Goal: Use online tool/utility: Utilize a website feature to perform a specific function

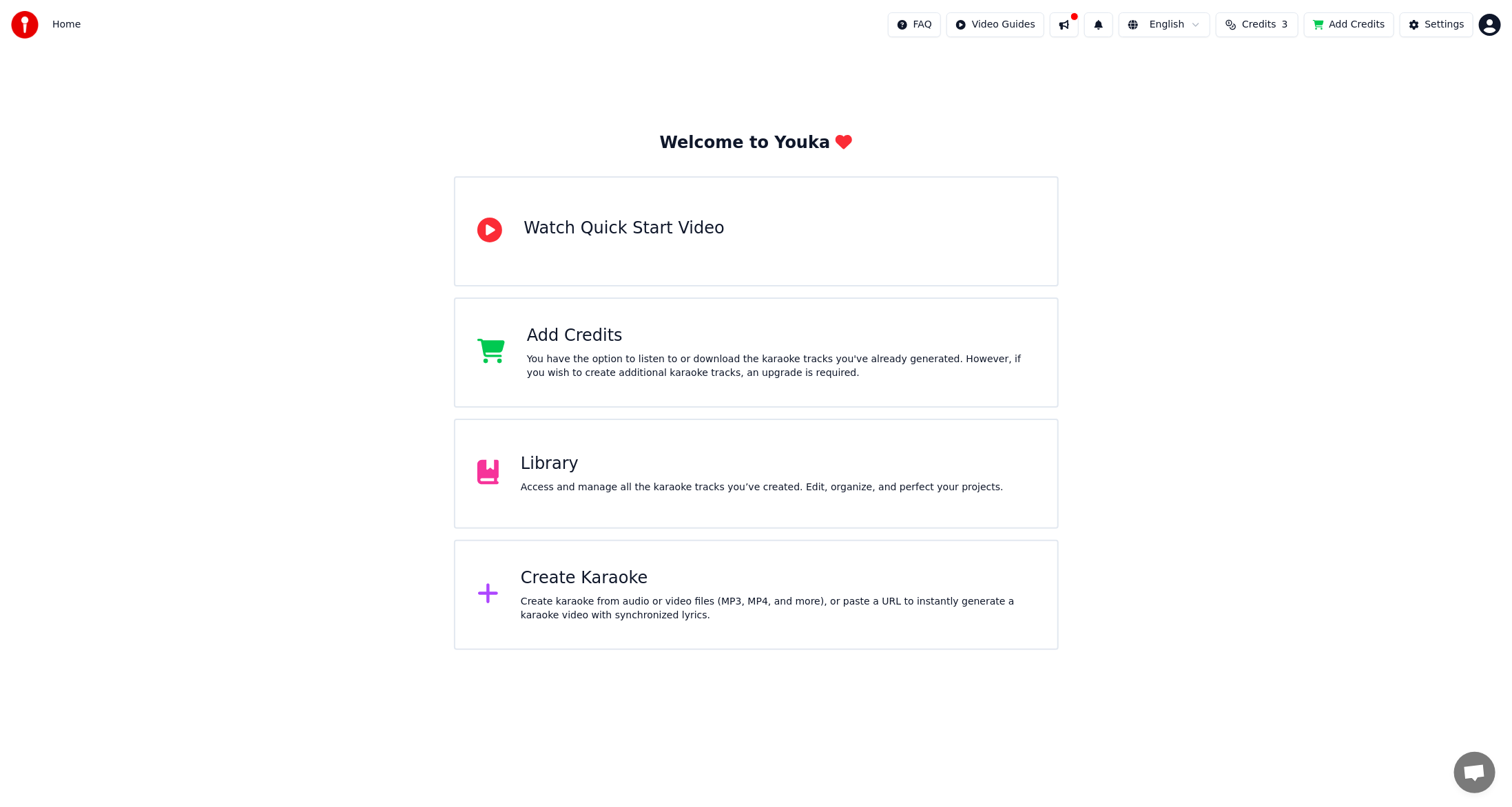
click at [632, 609] on div "Create karaoke from audio or video files (MP3, MP4, and more), or paste a URL t…" at bounding box center [778, 609] width 514 height 28
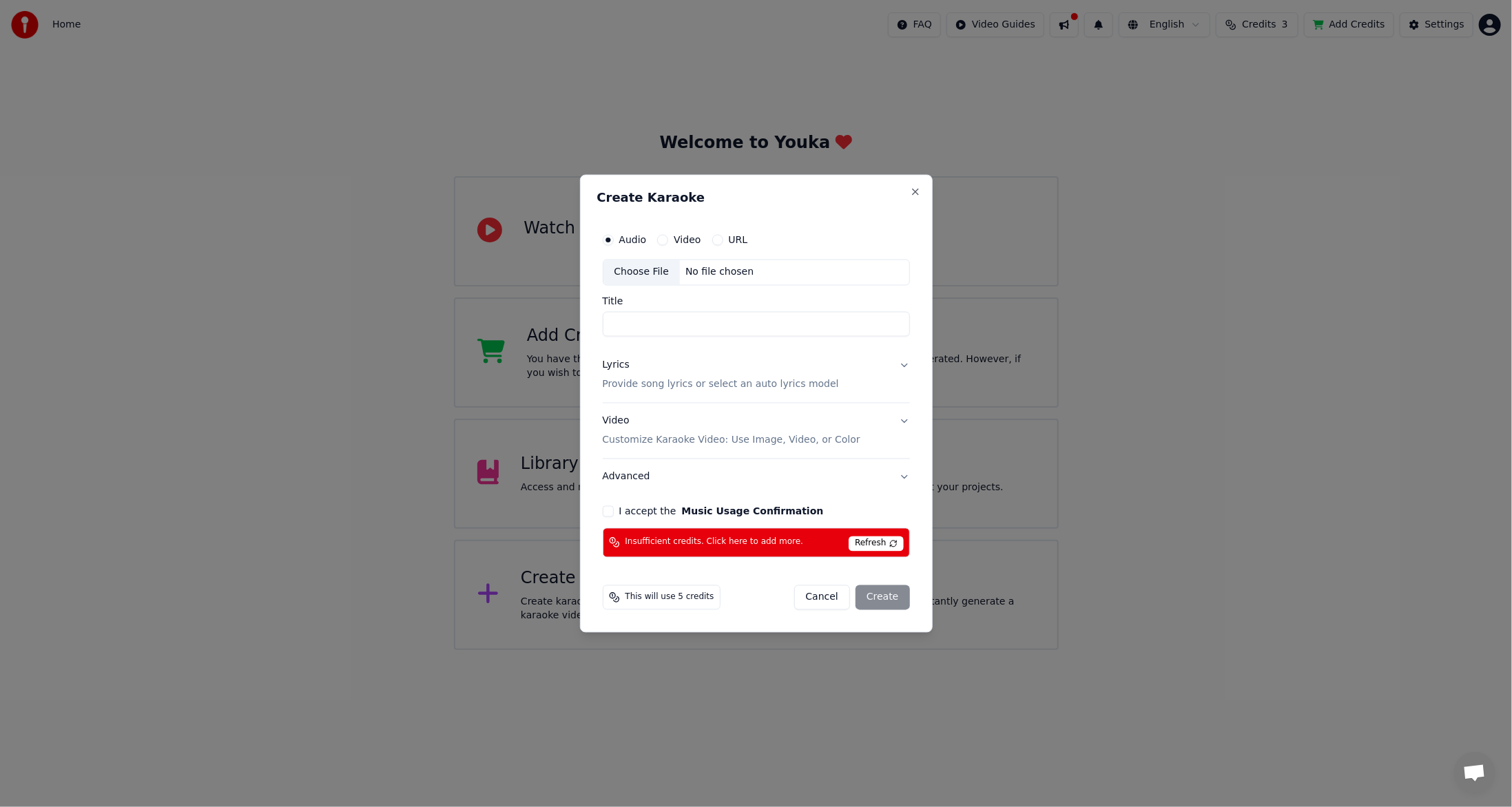
click at [630, 323] on input "Title" at bounding box center [756, 324] width 307 height 25
click at [645, 272] on div "Choose File" at bounding box center [641, 273] width 77 height 25
type input "****"
click at [902, 367] on button "Lyrics Provide song lyrics or select an auto lyrics model" at bounding box center [756, 376] width 307 height 55
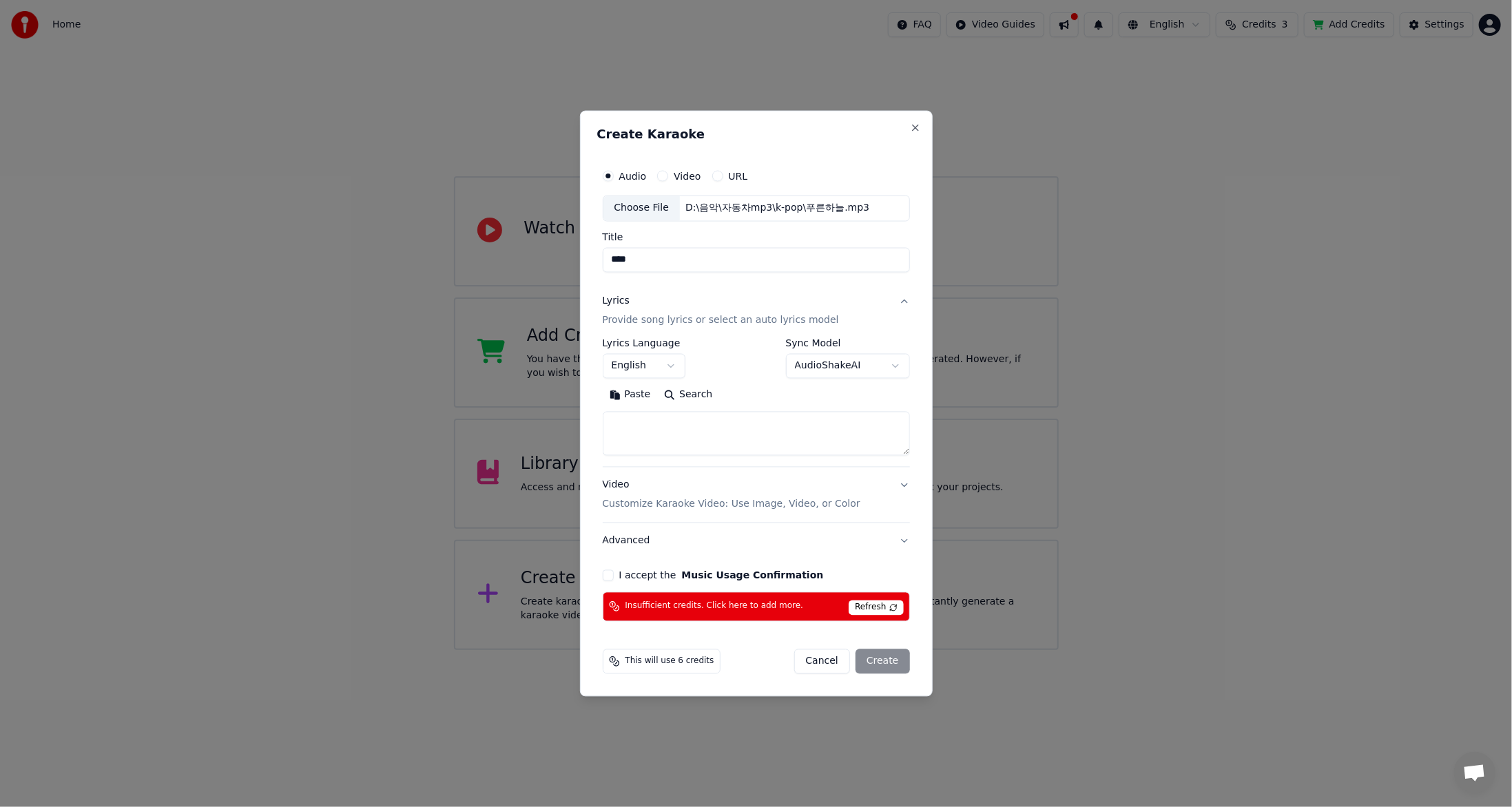
click at [671, 366] on button "English" at bounding box center [644, 366] width 83 height 25
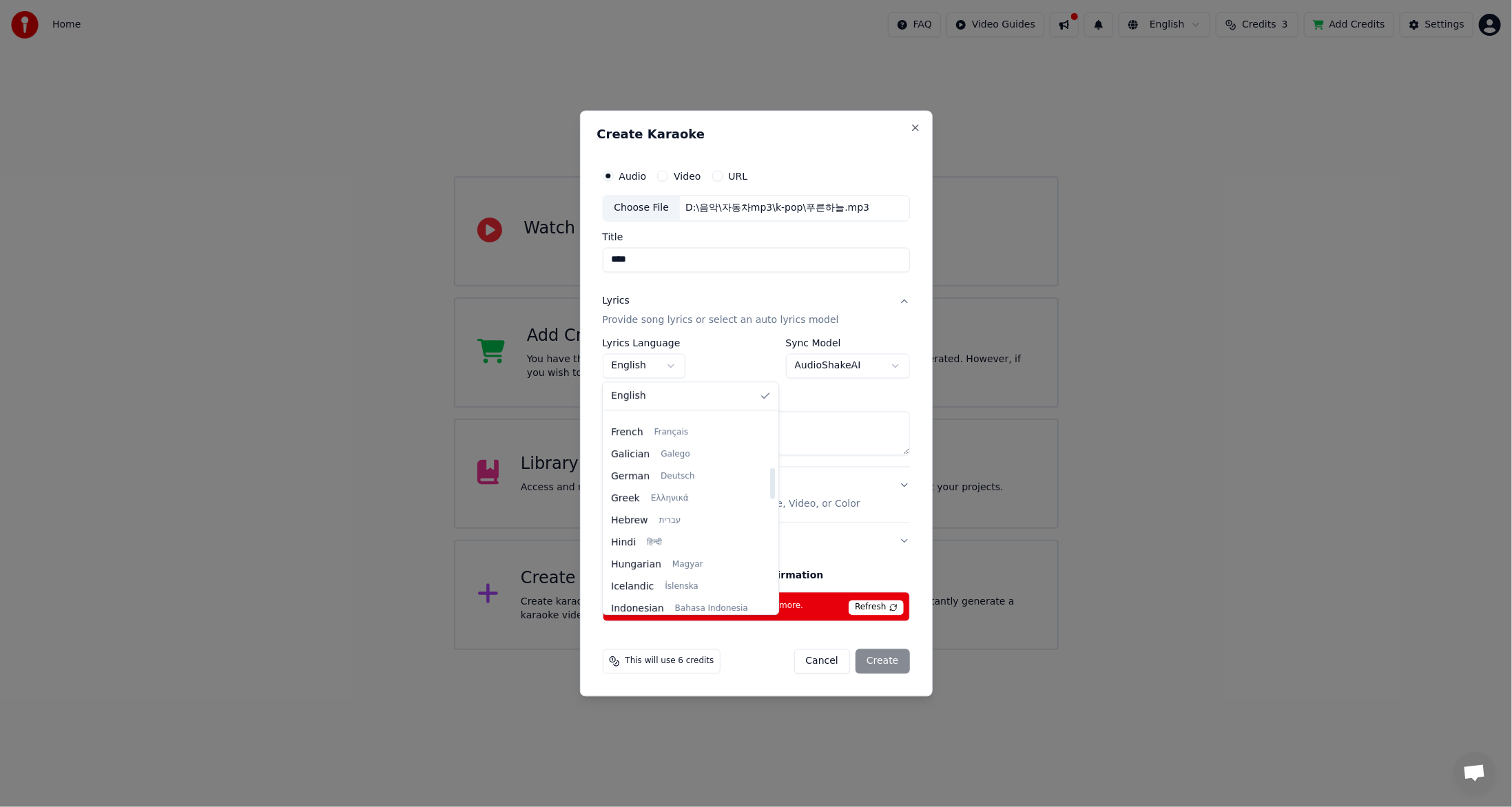
scroll to position [482, 0]
select select "**"
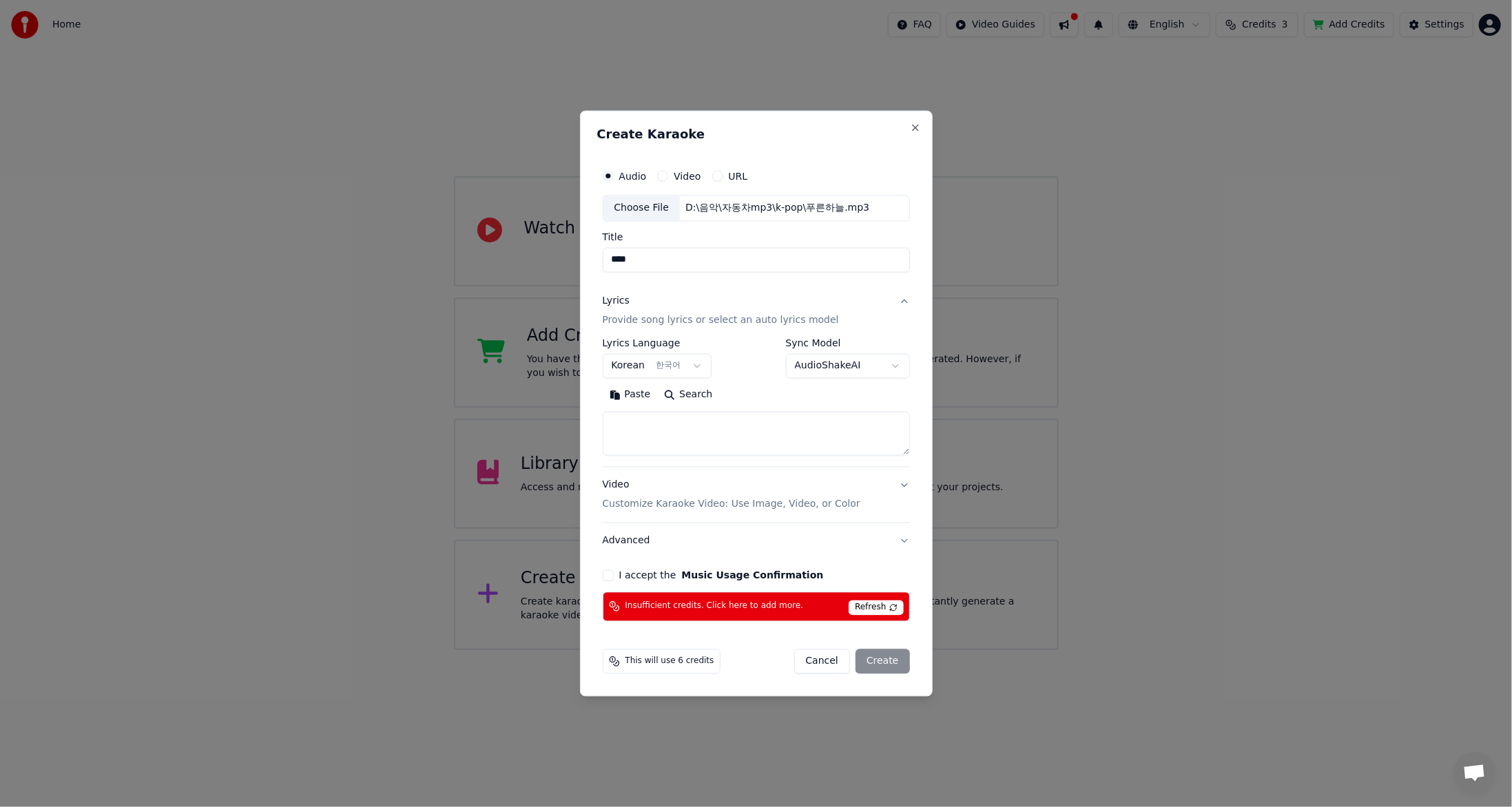
click at [848, 357] on body "**********" at bounding box center [756, 325] width 1512 height 650
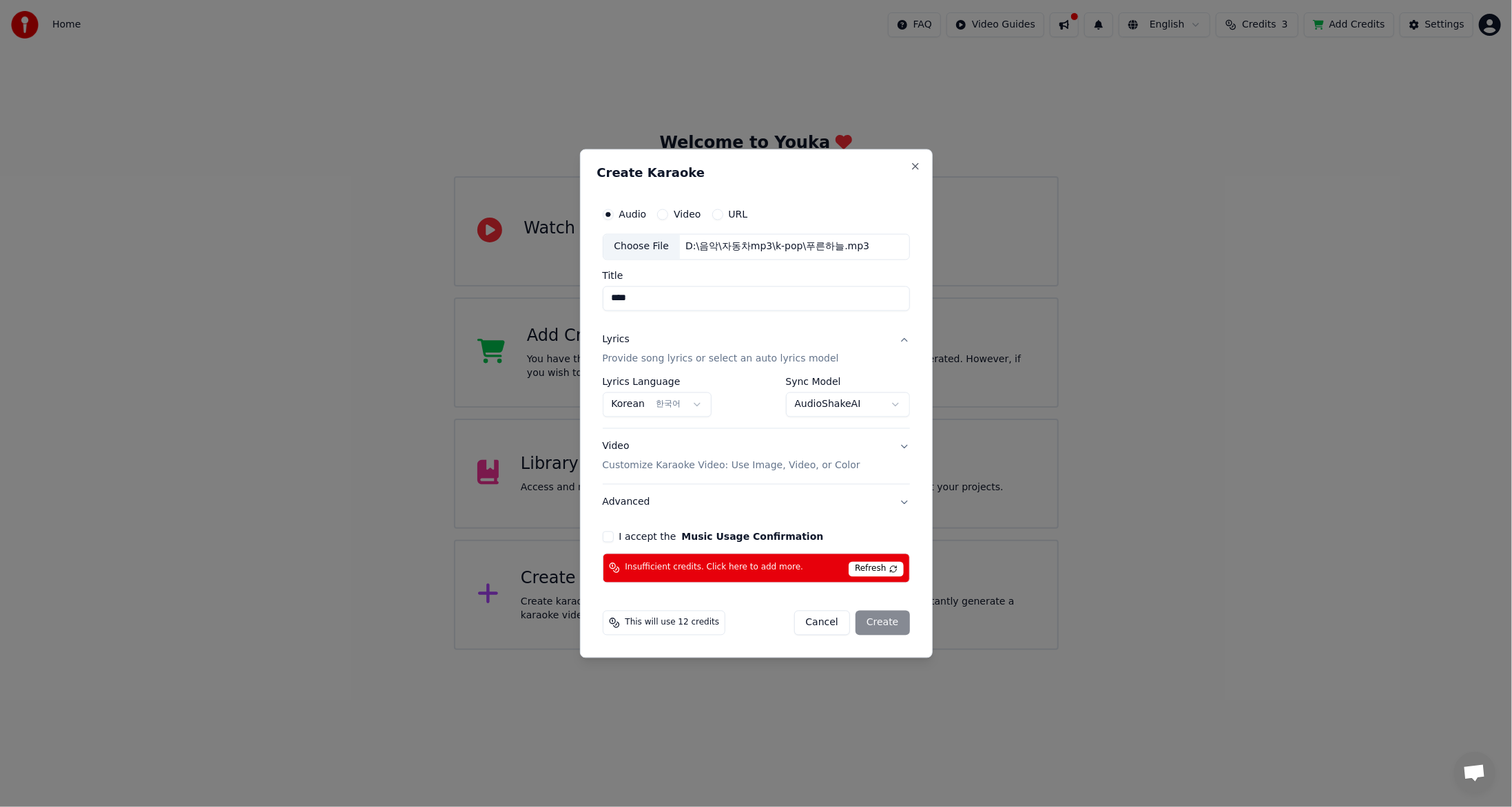
click at [886, 623] on div "Cancel Create" at bounding box center [851, 622] width 116 height 25
click at [886, 622] on div "Cancel Create" at bounding box center [851, 622] width 116 height 25
click at [885, 622] on div "Cancel Create" at bounding box center [851, 622] width 116 height 25
click at [884, 622] on div "Cancel Create" at bounding box center [851, 622] width 116 height 25
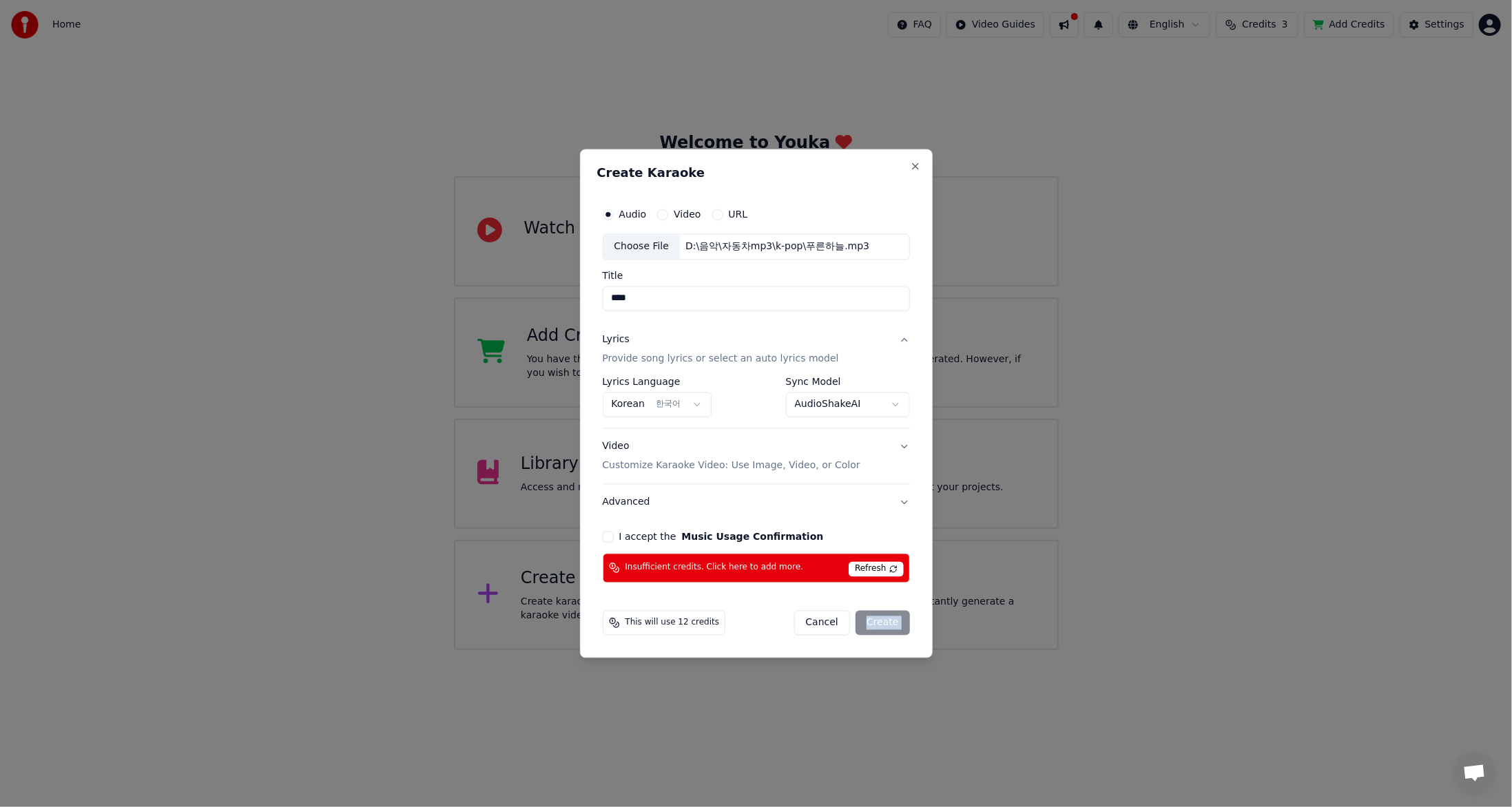
click at [883, 622] on div "Cancel Create" at bounding box center [851, 622] width 116 height 25
click at [881, 621] on div "Cancel Create" at bounding box center [851, 622] width 116 height 25
click at [881, 621] on div "Cancel Create" at bounding box center [851, 622] width 116 height 25
click at [756, 639] on div "This will use 12 credits Cancel Create" at bounding box center [756, 622] width 318 height 36
click at [916, 169] on button "Close" at bounding box center [915, 166] width 11 height 11
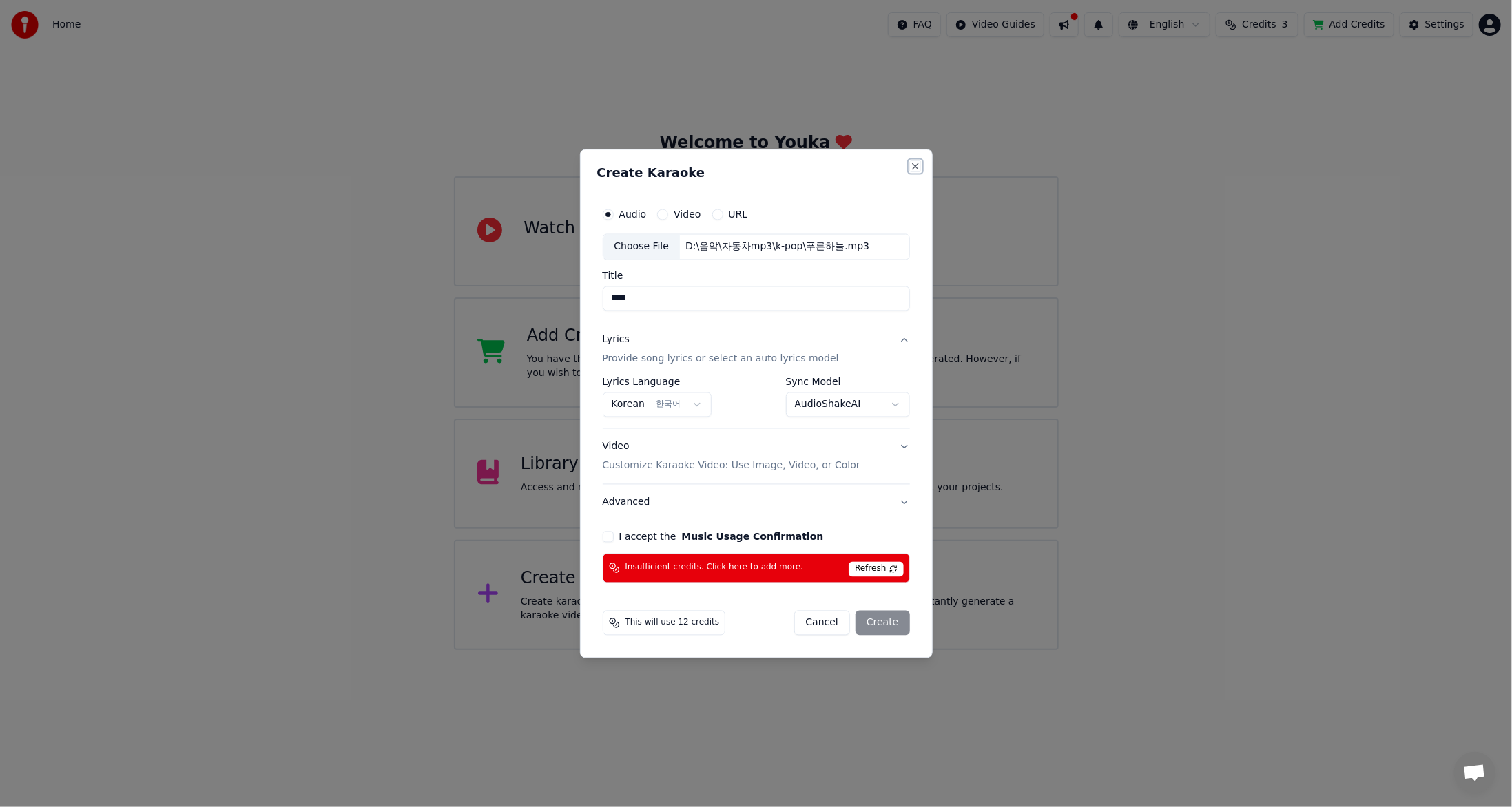
select select "**********"
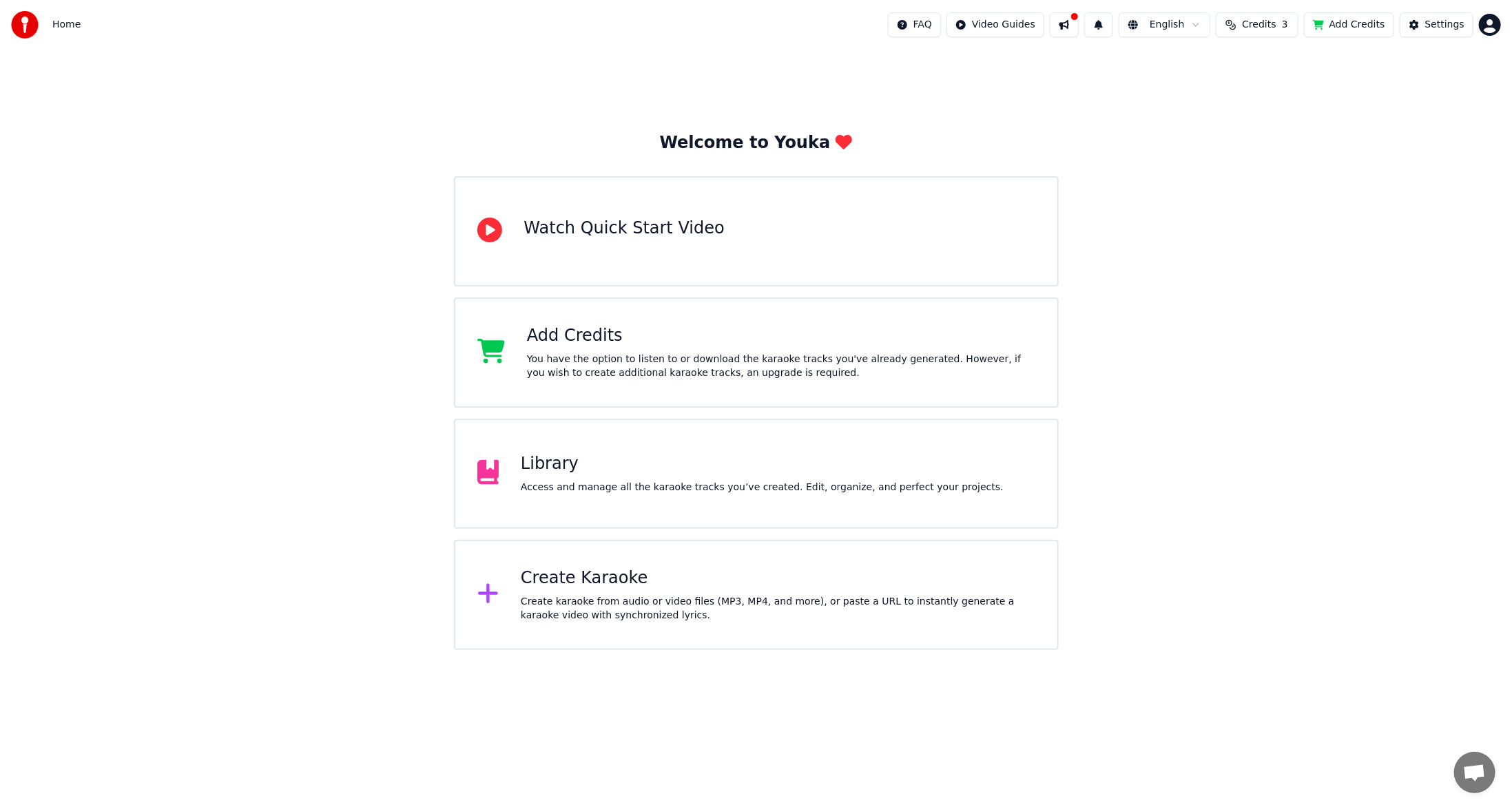
click at [64, 26] on span "Home" at bounding box center [66, 25] width 28 height 14
click at [18, 24] on img at bounding box center [25, 25] width 28 height 28
click at [25, 24] on img at bounding box center [25, 25] width 28 height 28
click at [23, 24] on img at bounding box center [25, 25] width 28 height 28
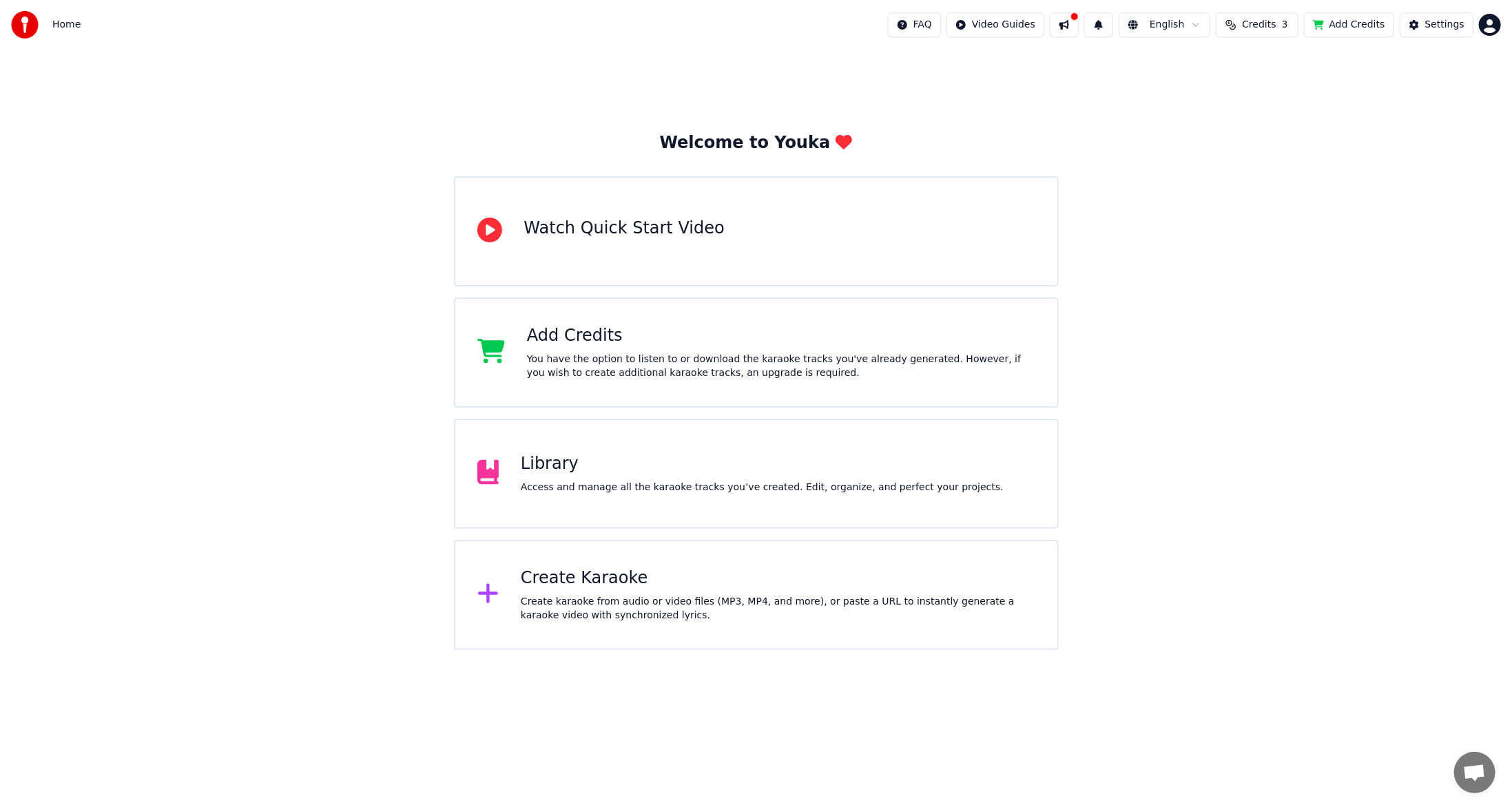
click at [23, 24] on img at bounding box center [25, 25] width 28 height 28
click at [1260, 31] on span "Credits" at bounding box center [1259, 25] width 34 height 14
click at [1260, 130] on button "Refresh" at bounding box center [1267, 128] width 71 height 25
click at [1260, 130] on button "Refresh" at bounding box center [1267, 128] width 71 height 25
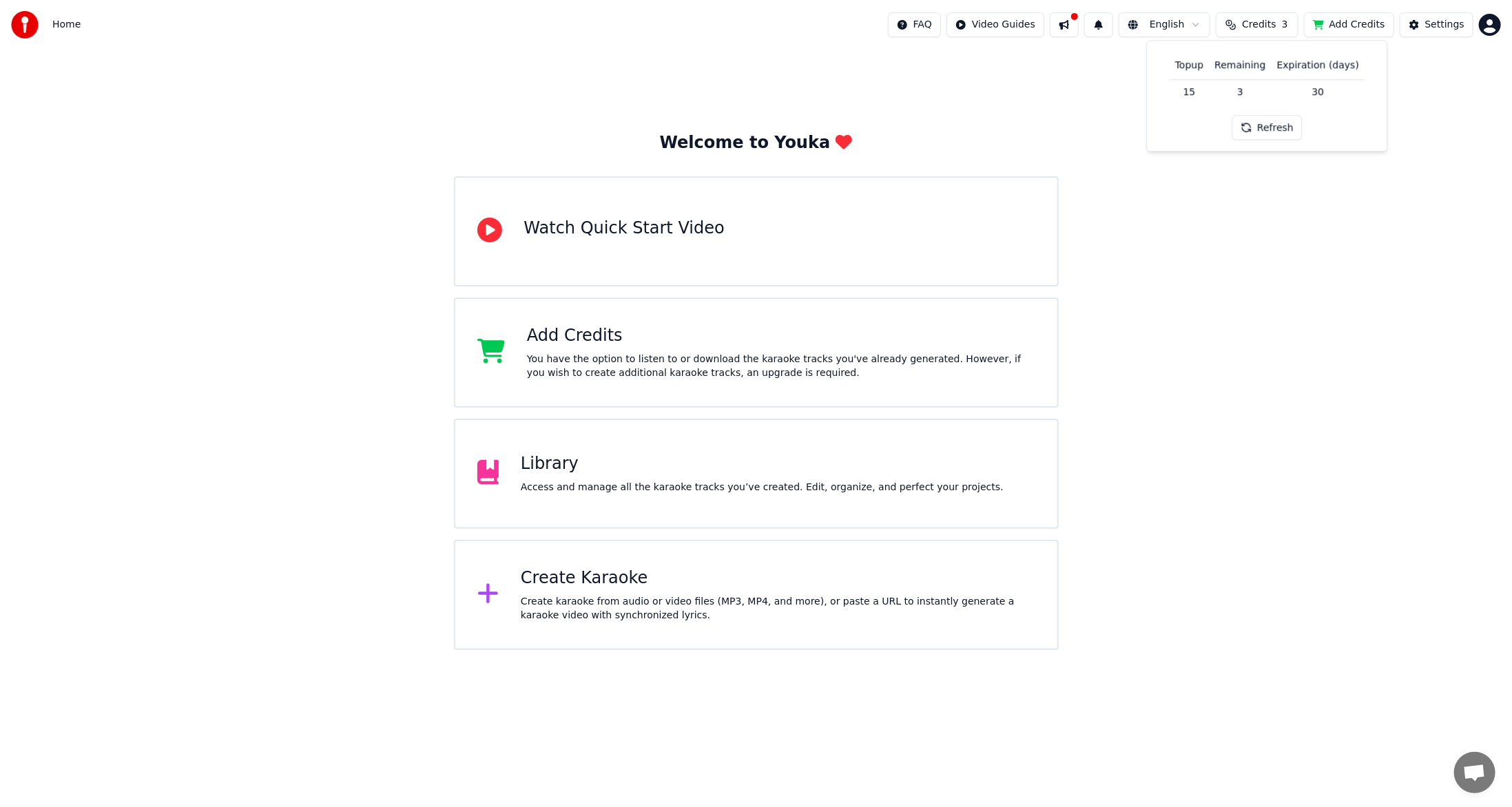
click at [1260, 130] on button "Refresh" at bounding box center [1267, 128] width 71 height 25
click at [1454, 25] on div "Settings" at bounding box center [1445, 25] width 39 height 14
